Goal: Task Accomplishment & Management: Complete application form

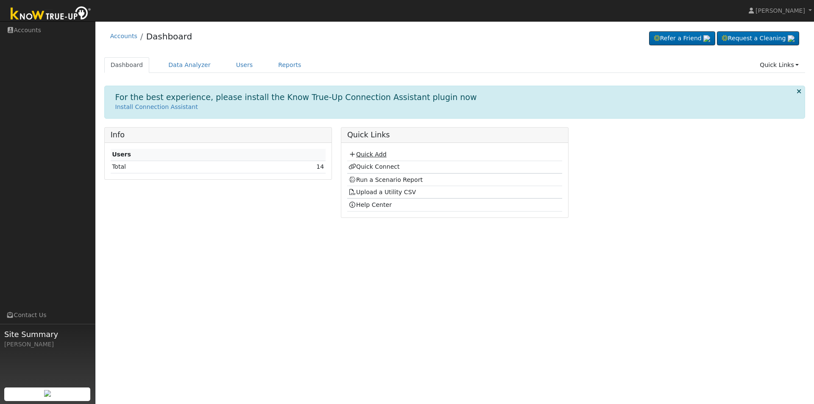
click at [362, 153] on link "Quick Add" at bounding box center [367, 154] width 38 height 7
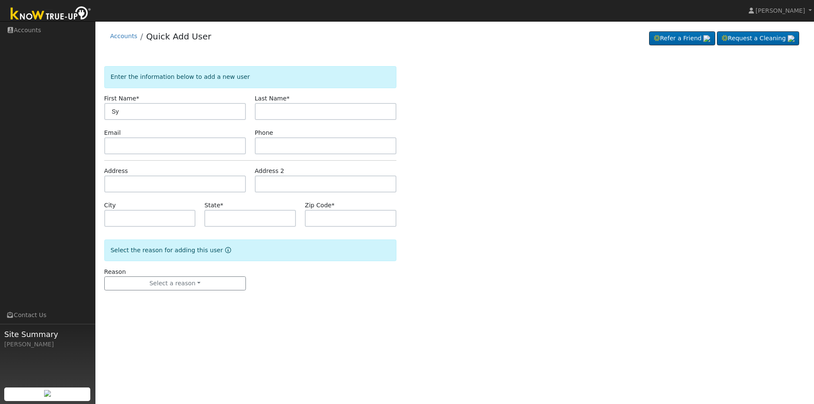
type input "Sy"
type input "Phetphouthat"
click at [274, 131] on div "Phone" at bounding box center [325, 141] width 150 height 26
click at [118, 142] on input "text" at bounding box center [175, 145] width 142 height 17
type input "[EMAIL_ADDRESS][DOMAIN_NAME]"
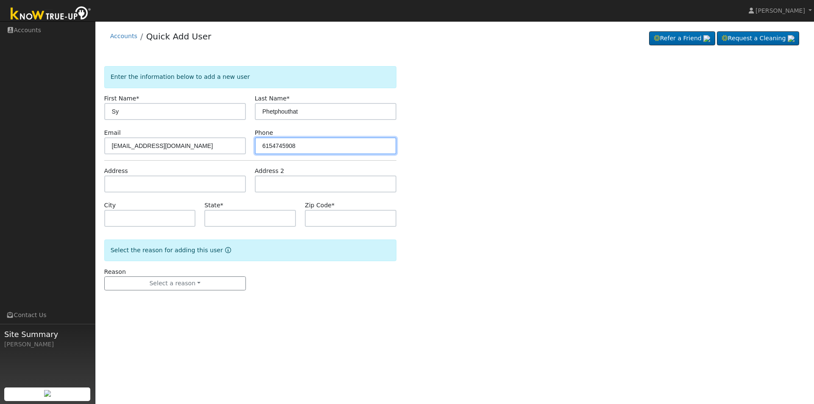
type input "6154745908"
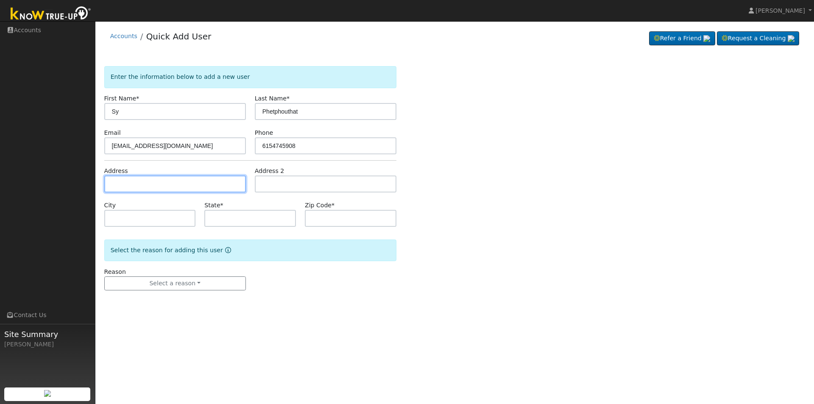
click at [128, 179] on input "text" at bounding box center [175, 183] width 142 height 17
type input "[STREET_ADDRESS][US_STATE]"
type input "[GEOGRAPHIC_DATA]"
type input "CA"
type input "93702"
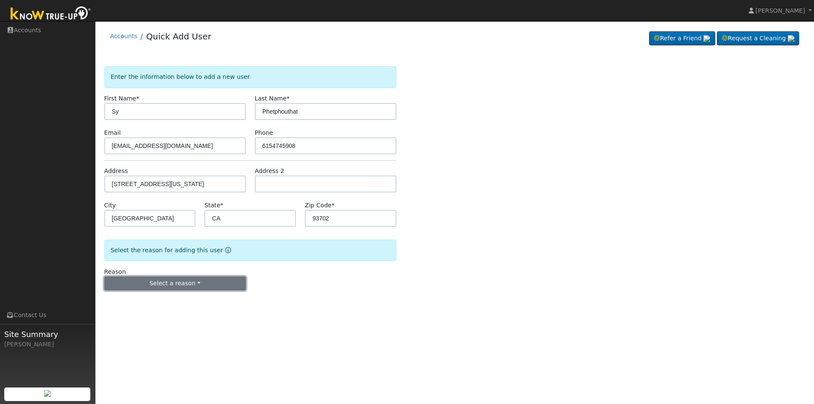
click at [147, 286] on button "Select a reason" at bounding box center [175, 283] width 142 height 14
click at [138, 316] on link "New customer adding solar" at bounding box center [152, 313] width 94 height 12
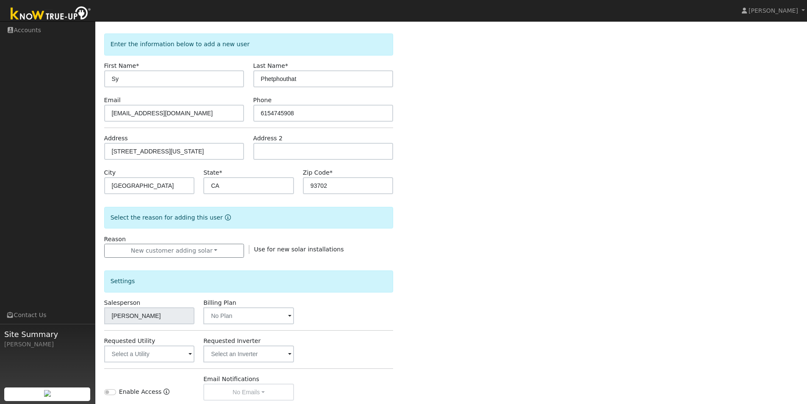
scroll to position [127, 0]
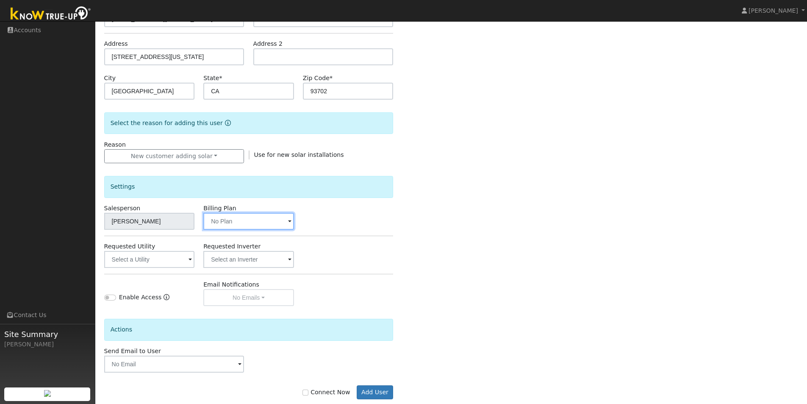
click at [195, 228] on input "text" at bounding box center [149, 221] width 91 height 17
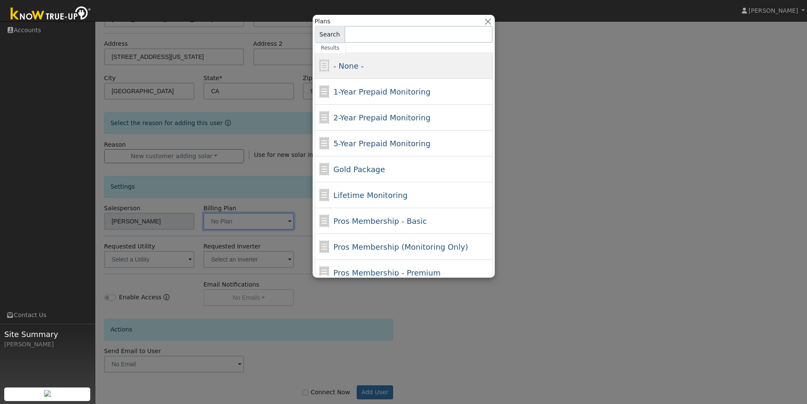
click at [353, 61] on span "- None -" at bounding box center [349, 65] width 30 height 9
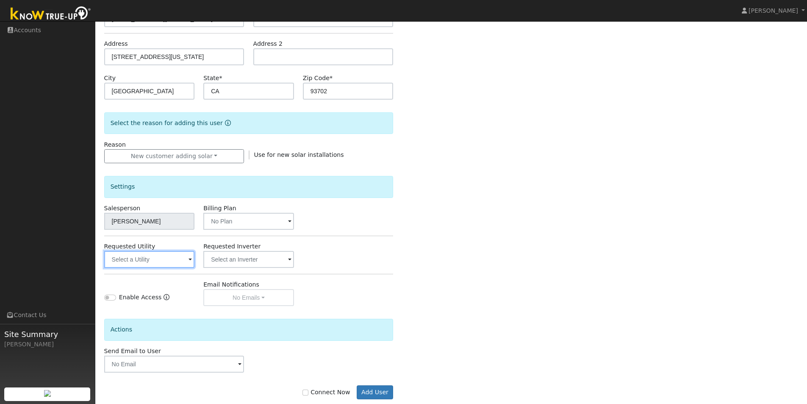
click at [132, 266] on input "text" at bounding box center [149, 259] width 91 height 17
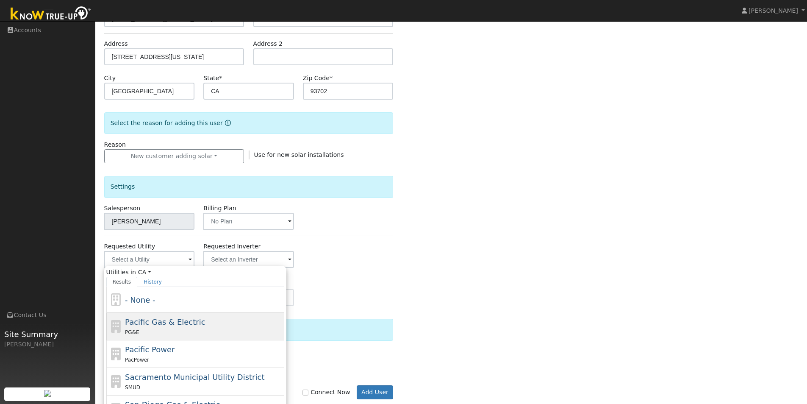
click at [138, 319] on span "Pacific Gas & Electric" at bounding box center [165, 321] width 80 height 9
type input "Pacific Gas & Electric"
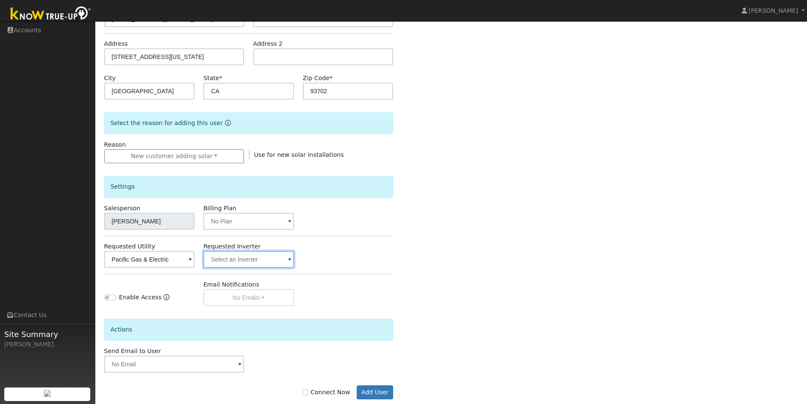
click at [195, 261] on input "text" at bounding box center [149, 259] width 91 height 17
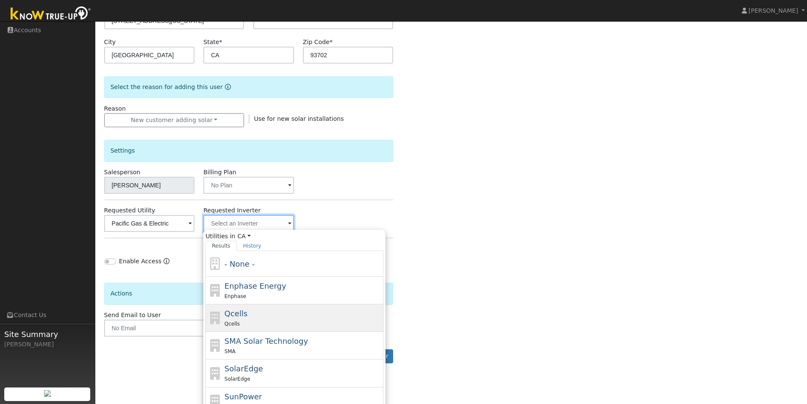
scroll to position [219, 0]
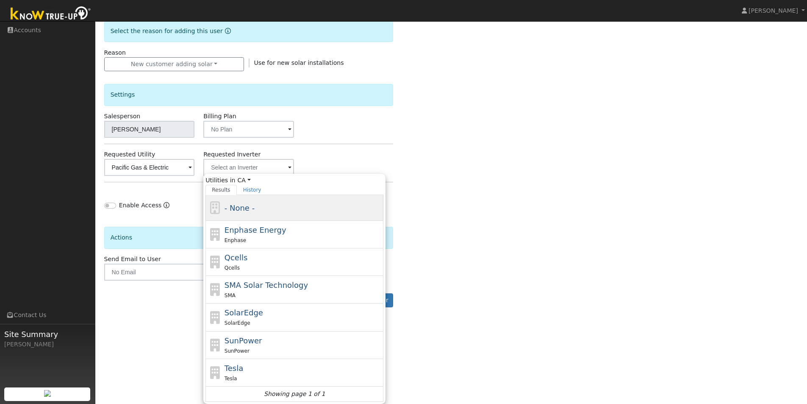
click at [227, 214] on div "- None -" at bounding box center [295, 208] width 178 height 26
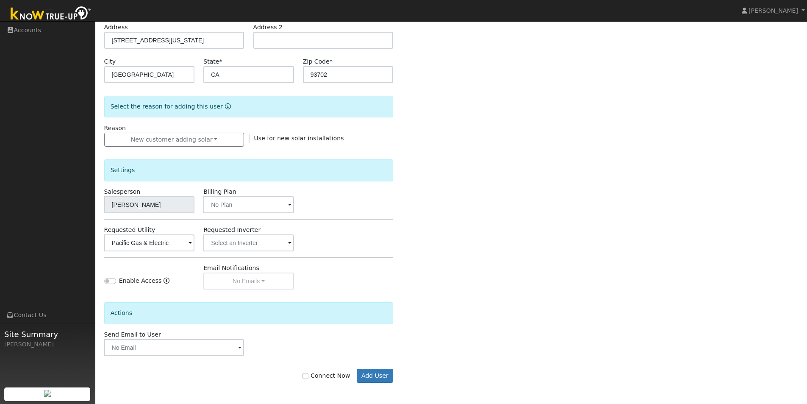
scroll to position [144, 0]
click at [195, 244] on input "text" at bounding box center [149, 242] width 91 height 17
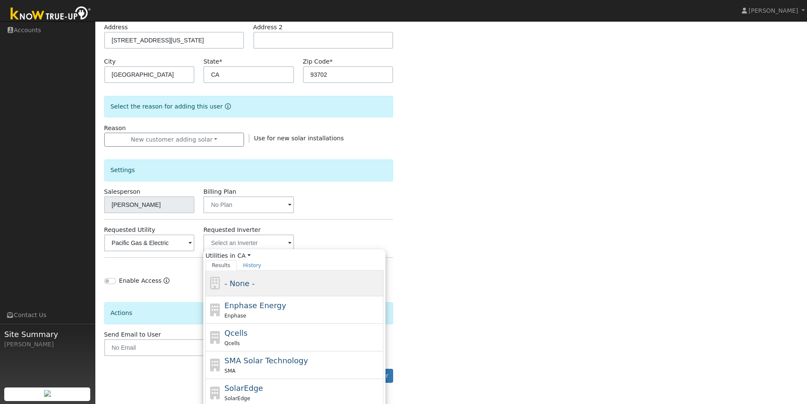
click at [238, 277] on div "- None -" at bounding box center [295, 283] width 178 height 26
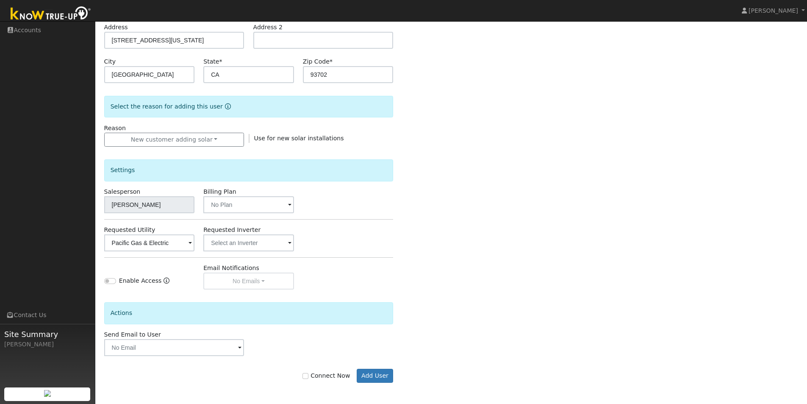
click at [309, 373] on div "Connect Now Add User" at bounding box center [249, 376] width 298 height 14
click at [309, 376] on input "Connect Now" at bounding box center [306, 376] width 6 height 6
checkbox input "true"
click at [379, 379] on button "Add User" at bounding box center [375, 376] width 37 height 14
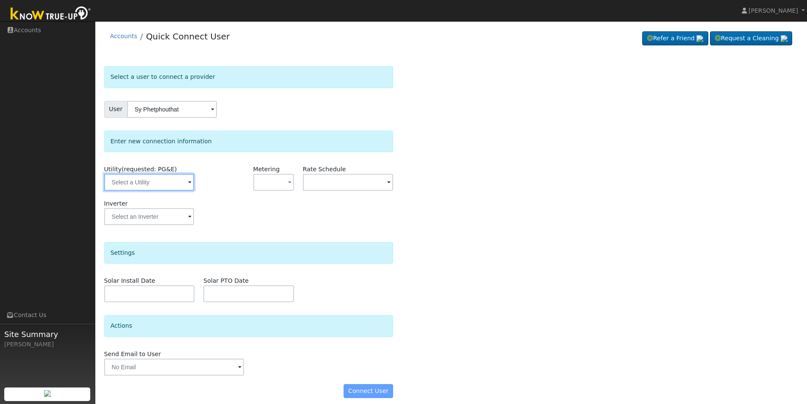
drag, startPoint x: 155, startPoint y: 186, endPoint x: 154, endPoint y: 179, distance: 6.8
click at [154, 181] on input "text" at bounding box center [149, 182] width 90 height 17
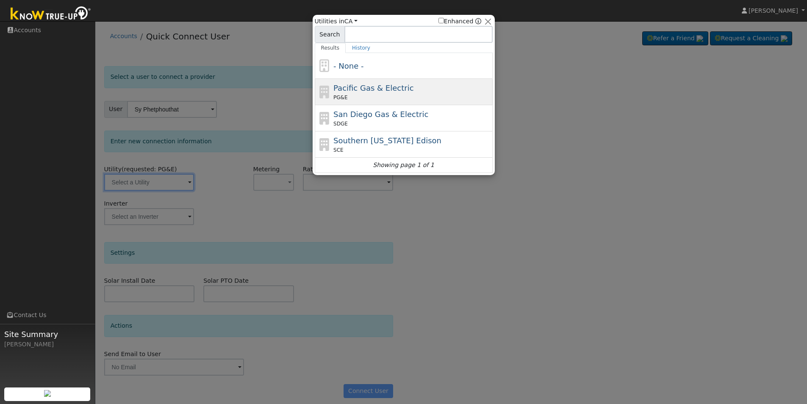
click at [382, 97] on div "PG&E" at bounding box center [412, 98] width 157 height 8
type input "PG&E"
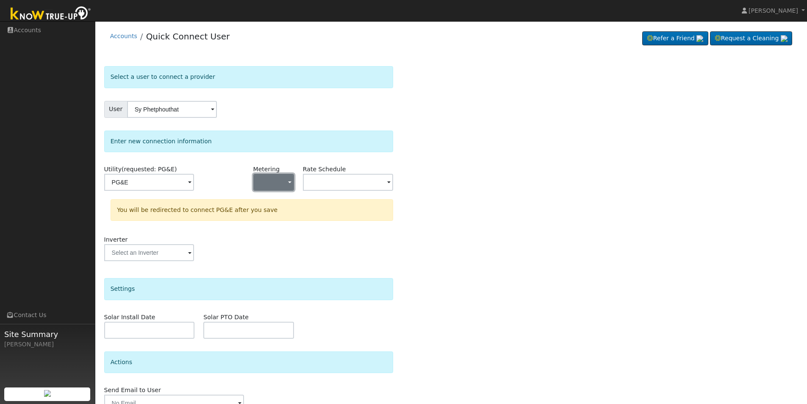
click at [284, 185] on button "button" at bounding box center [273, 182] width 41 height 17
click at [272, 213] on link "NEM" at bounding box center [283, 213] width 59 height 12
click at [194, 182] on input "text" at bounding box center [149, 182] width 90 height 17
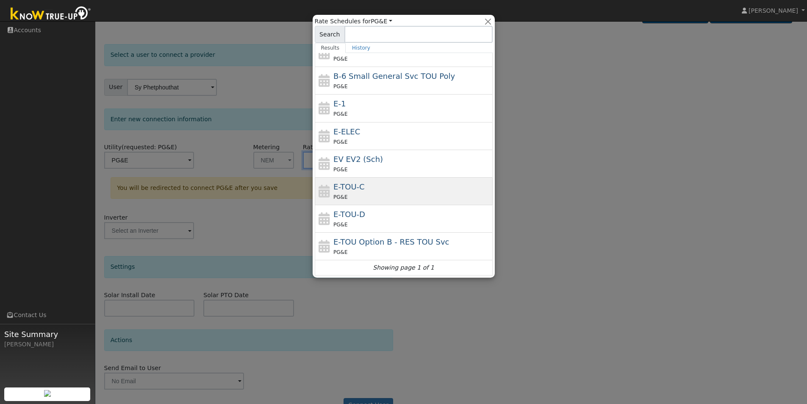
scroll to position [42, 0]
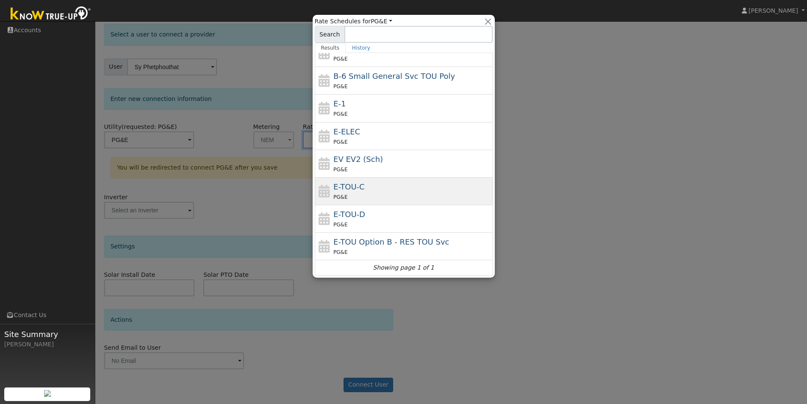
click at [354, 189] on span "E-TOU-C" at bounding box center [349, 186] width 31 height 9
type input "E-TOU-C"
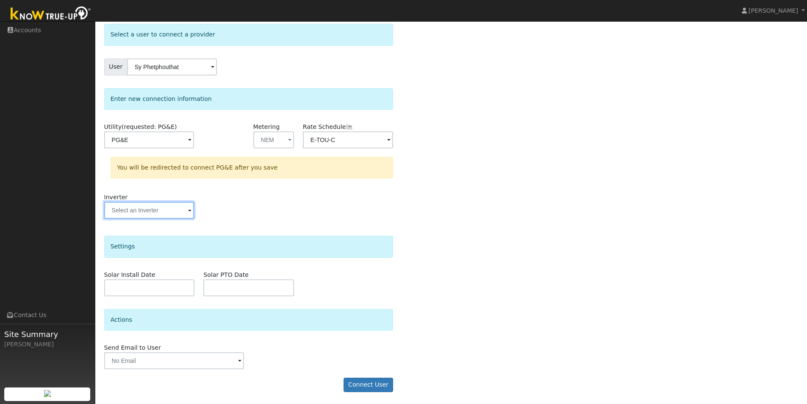
click at [178, 148] on input "text" at bounding box center [149, 139] width 90 height 17
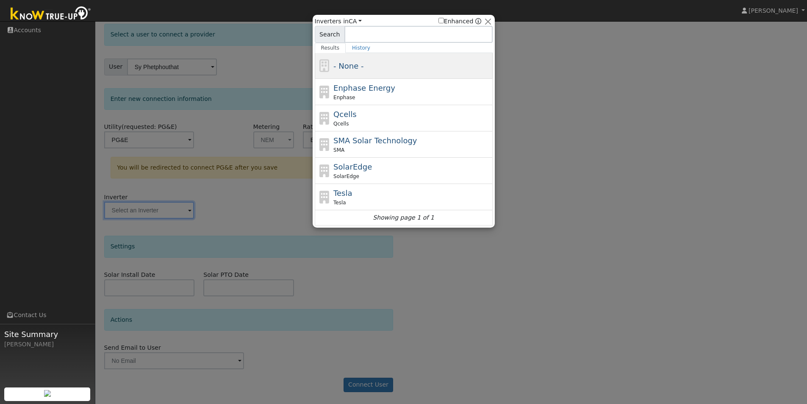
click at [373, 67] on div "- None -" at bounding box center [412, 65] width 157 height 11
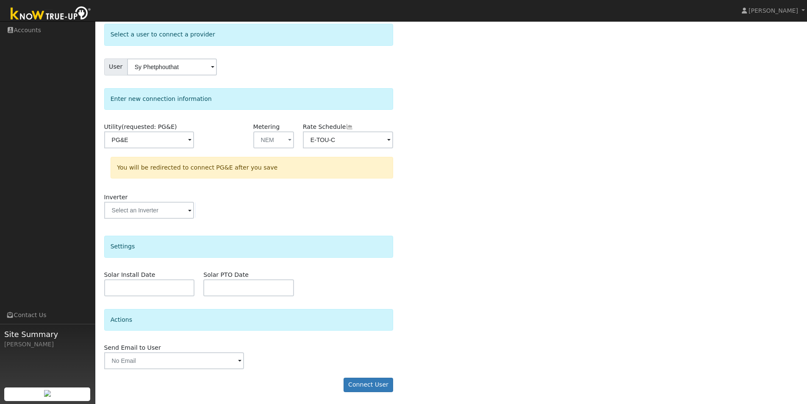
scroll to position [43, 0]
click at [380, 384] on button "Connect User" at bounding box center [369, 384] width 50 height 14
